Goal: Task Accomplishment & Management: Use online tool/utility

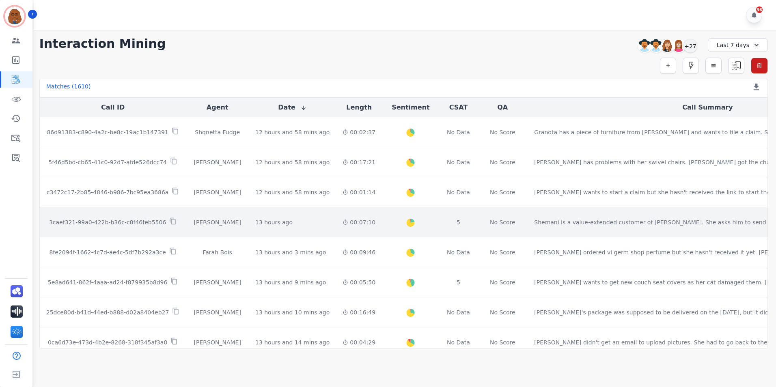
click at [389, 235] on div "Created with Highcharts 10.2.0 Overall Positive: 21.7 ( 21.7 )% Neutral: 74.6 (…" at bounding box center [411, 222] width 44 height 30
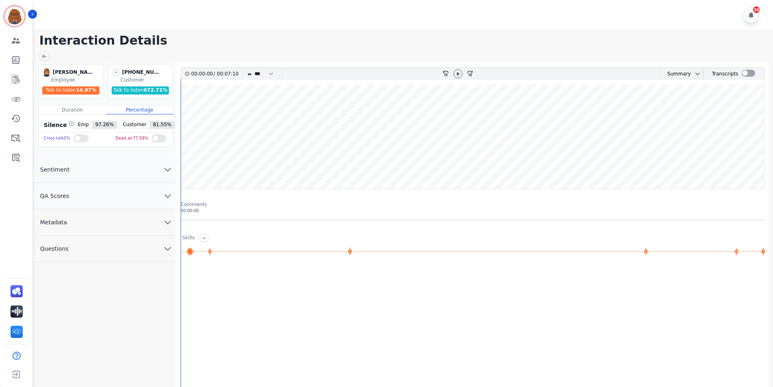
click at [156, 194] on button "QA Scores" at bounding box center [105, 196] width 142 height 26
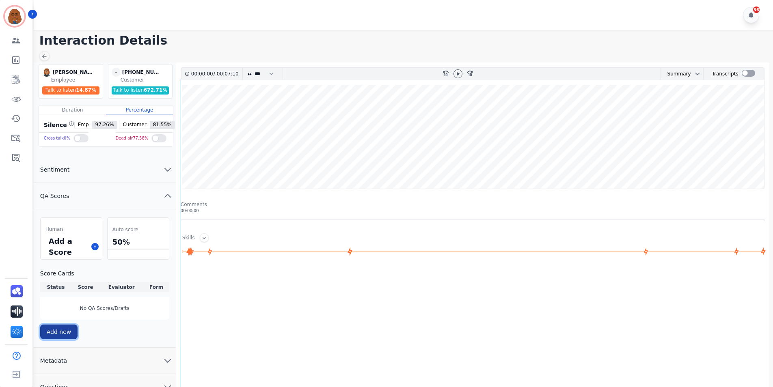
click at [53, 329] on button "Add new" at bounding box center [59, 332] width 38 height 15
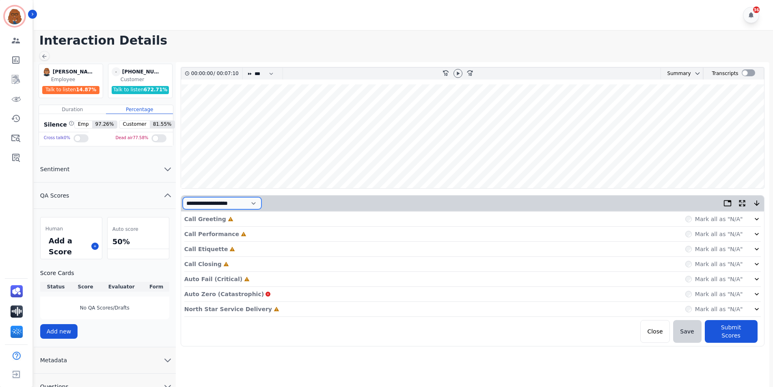
click at [261, 204] on select "**********" at bounding box center [222, 203] width 79 height 12
click at [745, 73] on div at bounding box center [748, 72] width 13 height 7
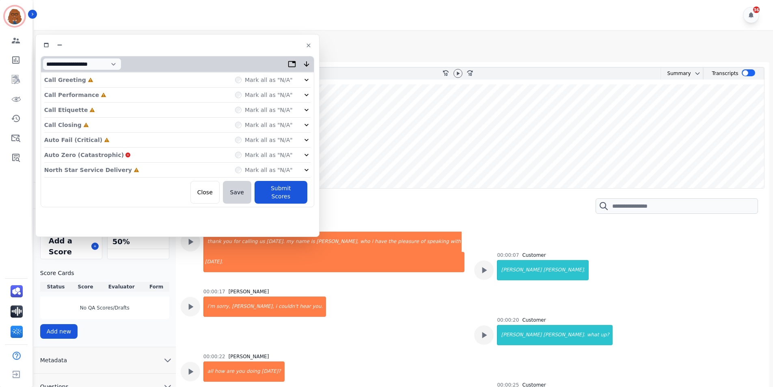
drag, startPoint x: 345, startPoint y: 151, endPoint x: 562, endPoint y: 123, distance: 219.0
click at [562, 123] on wave at bounding box center [472, 136] width 583 height 104
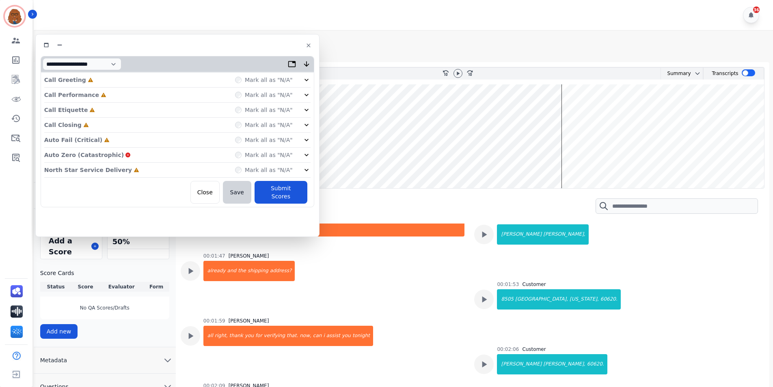
scroll to position [490, 0]
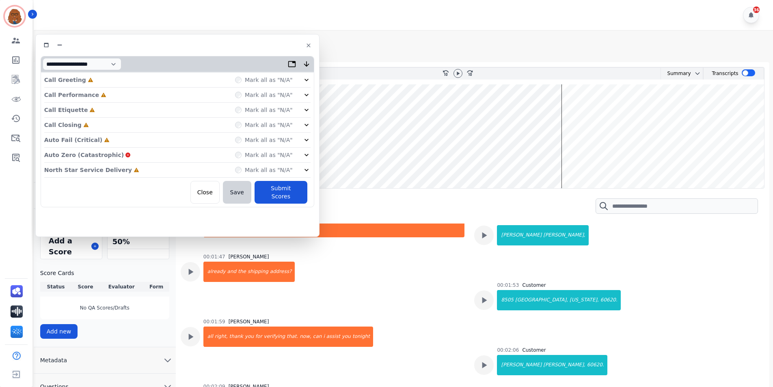
click at [390, 300] on div "00:01:47 [PERSON_NAME] already and the shipping address?" at bounding box center [323, 281] width 284 height 55
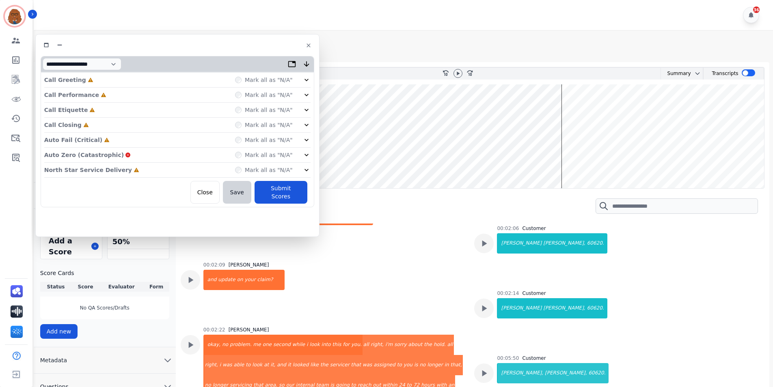
click at [414, 284] on div "00:02:09 [PERSON_NAME] and update on your claim?" at bounding box center [323, 289] width 284 height 55
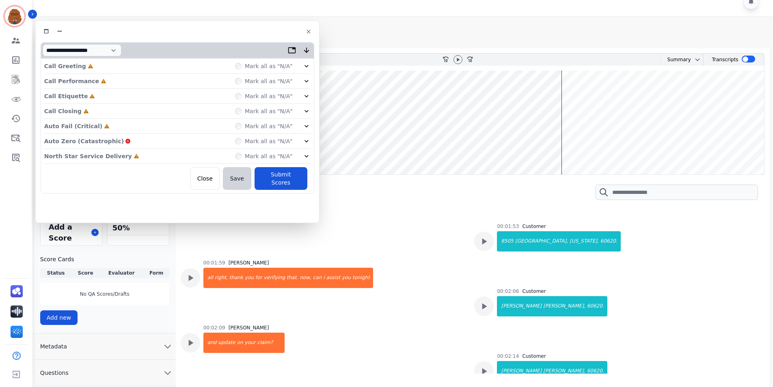
scroll to position [520, 0]
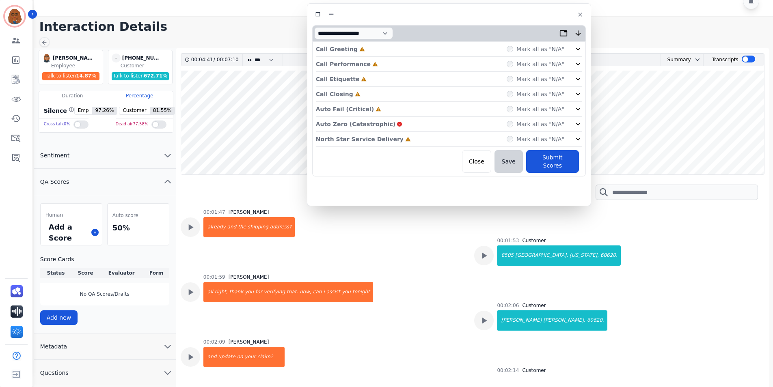
drag, startPoint x: 218, startPoint y: 31, endPoint x: 529, endPoint y: 16, distance: 310.9
click at [529, 16] on div at bounding box center [449, 15] width 274 height 12
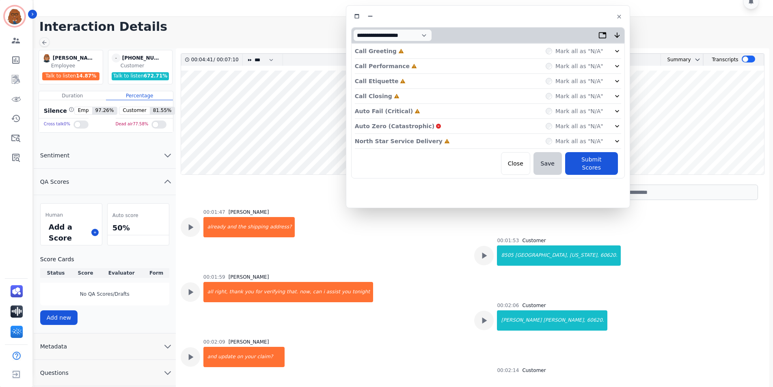
click at [148, 347] on button "Metadata" at bounding box center [105, 347] width 142 height 26
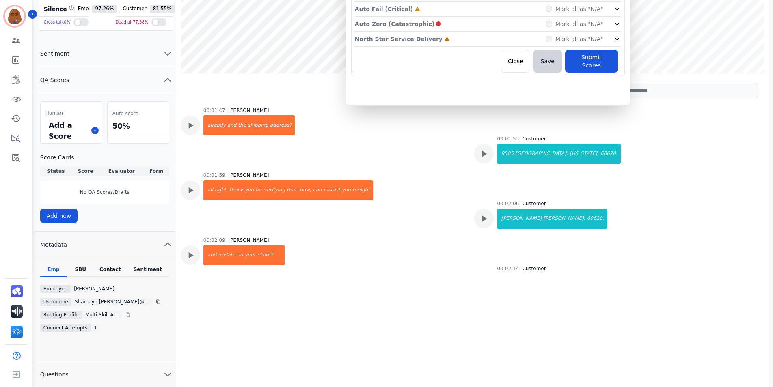
scroll to position [117, 0]
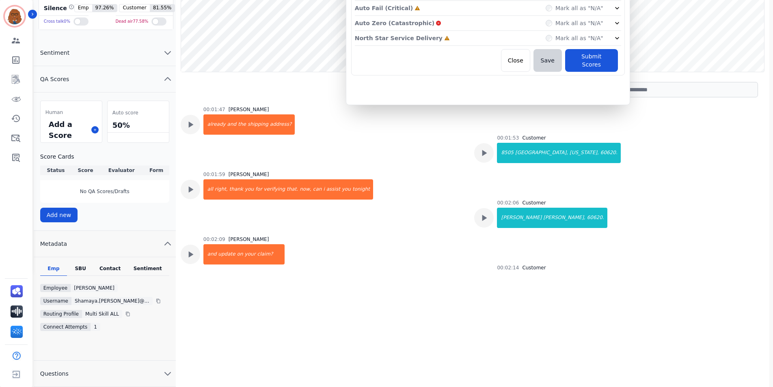
click at [116, 268] on div "Contact" at bounding box center [110, 271] width 32 height 11
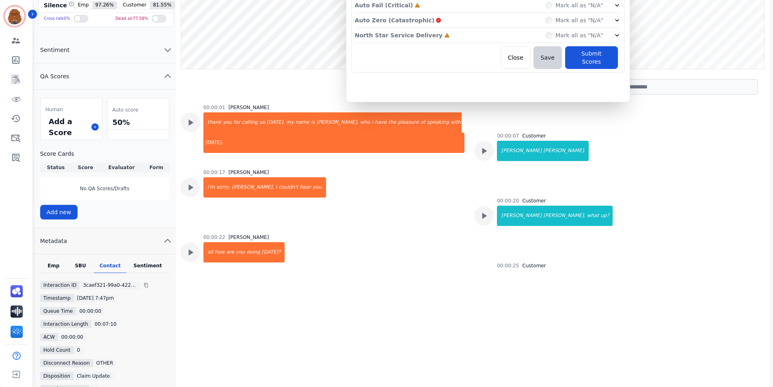
scroll to position [0, 0]
